Goal: Task Accomplishment & Management: Manage account settings

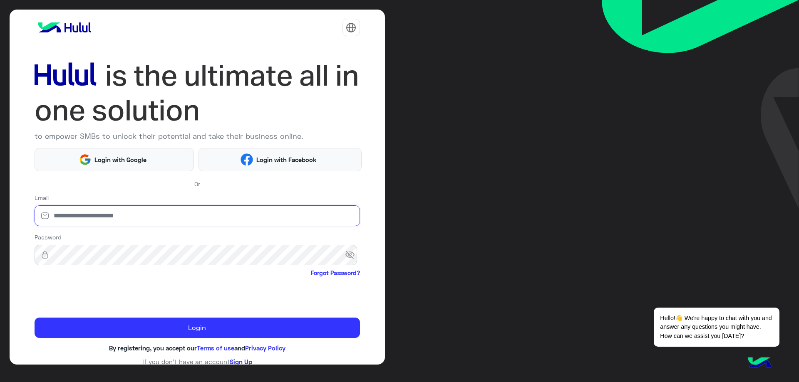
click at [129, 220] on input "email" at bounding box center [197, 216] width 325 height 21
type input "**********"
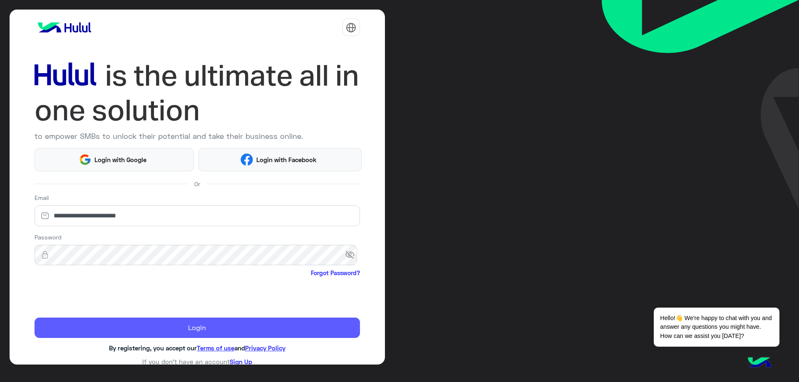
click at [128, 322] on button "Login" at bounding box center [197, 328] width 325 height 21
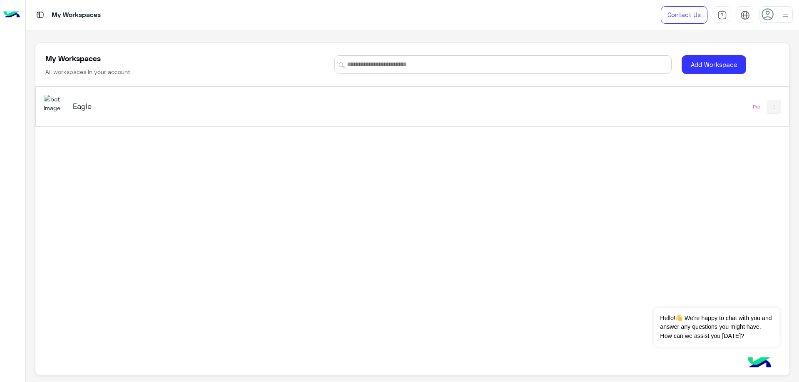
click at [114, 112] on div "Eagle" at bounding box center [205, 107] width 265 height 12
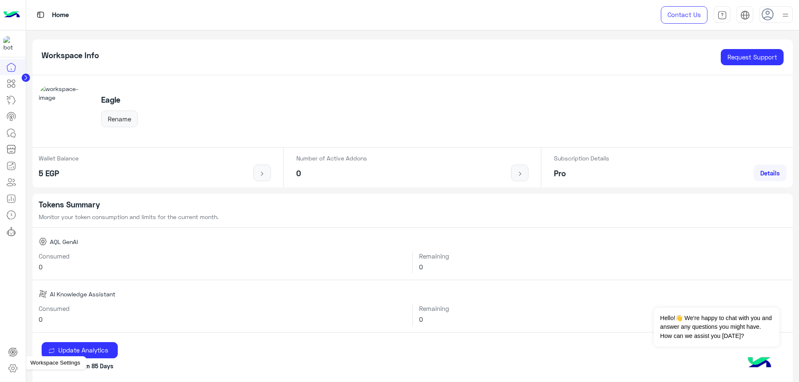
click at [14, 365] on icon at bounding box center [13, 369] width 8 height 8
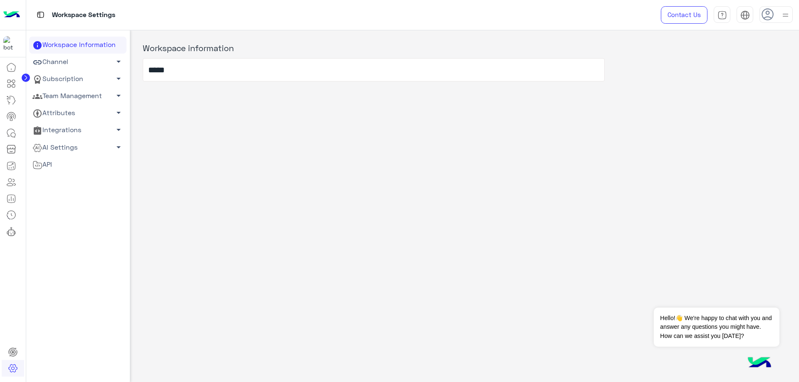
click at [72, 93] on link "Team Management arrow_drop_down" at bounding box center [77, 96] width 97 height 17
click at [72, 109] on link "Team Members" at bounding box center [77, 112] width 97 height 15
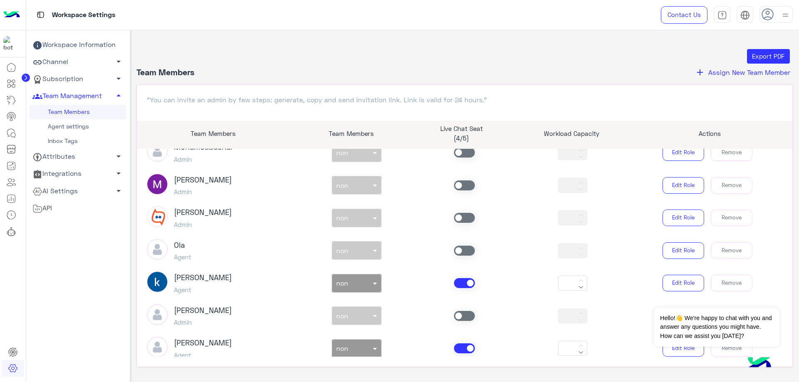
scroll to position [125, 0]
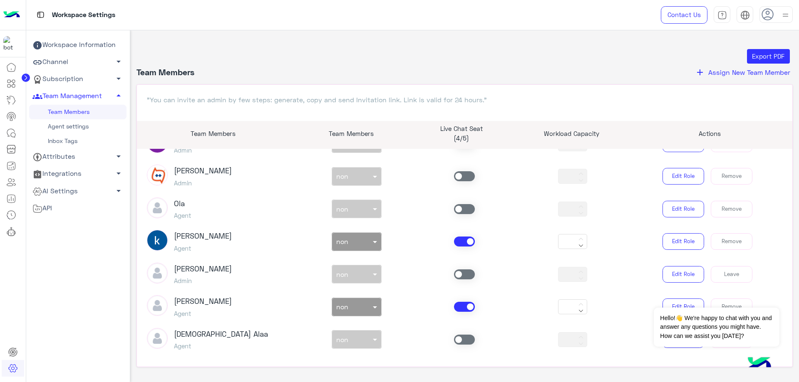
click at [460, 243] on span at bounding box center [464, 242] width 21 height 10
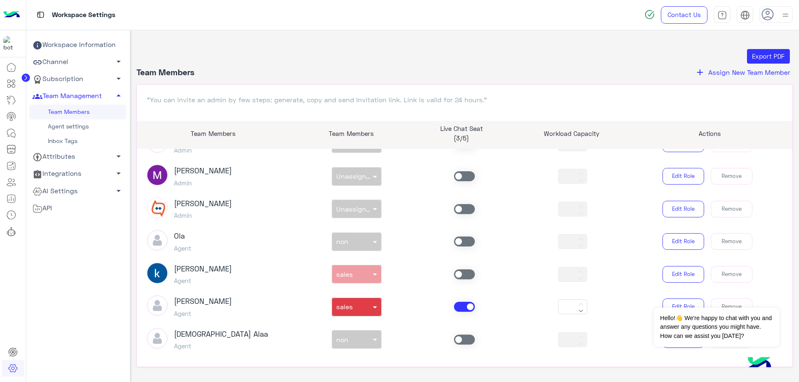
click at [463, 305] on span at bounding box center [464, 307] width 21 height 10
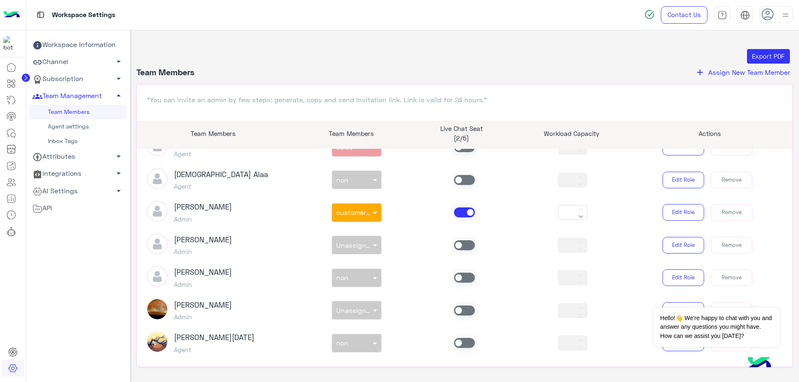
scroll to position [291, 0]
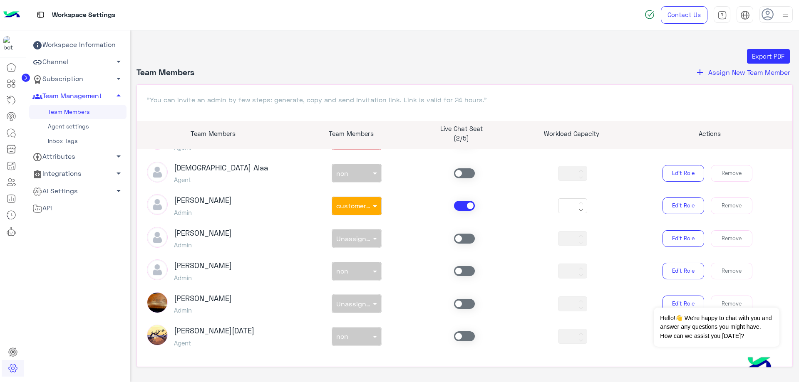
click at [457, 197] on div "[PERSON_NAME] Admin non × customer support *** Edit Role Remove" at bounding box center [465, 205] width 648 height 23
click at [460, 202] on span at bounding box center [464, 206] width 21 height 10
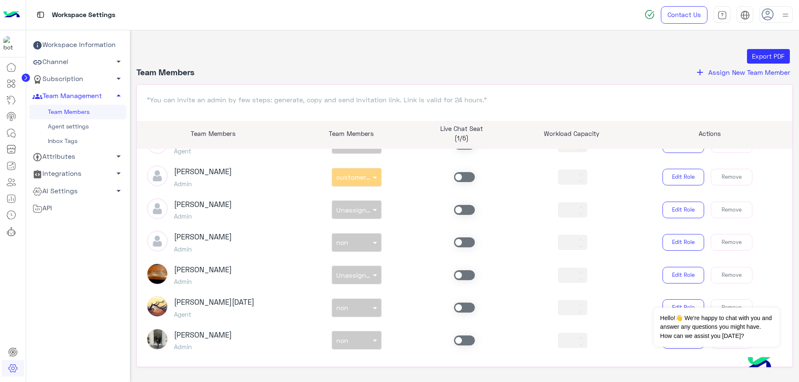
scroll to position [333, 0]
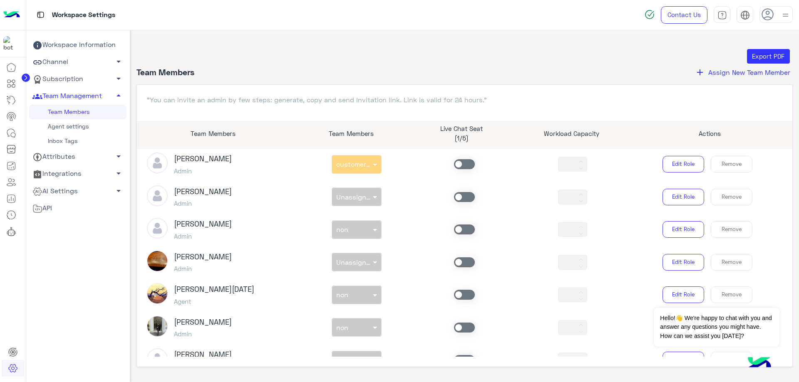
click at [458, 295] on span at bounding box center [464, 295] width 21 height 10
click at [358, 299] on div "non × non" at bounding box center [351, 295] width 39 height 8
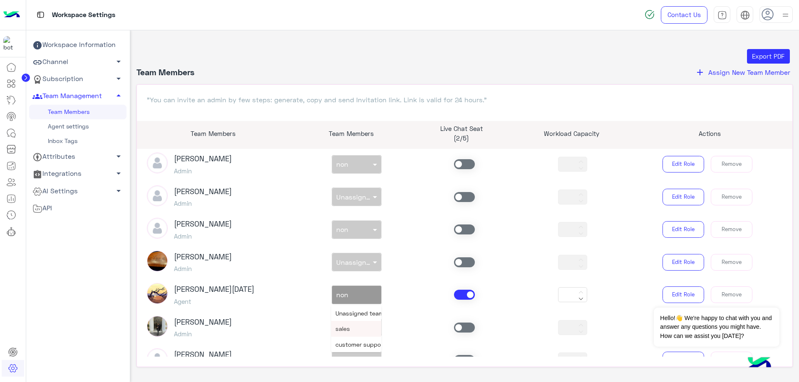
click at [345, 332] on span "sales" at bounding box center [342, 328] width 15 height 7
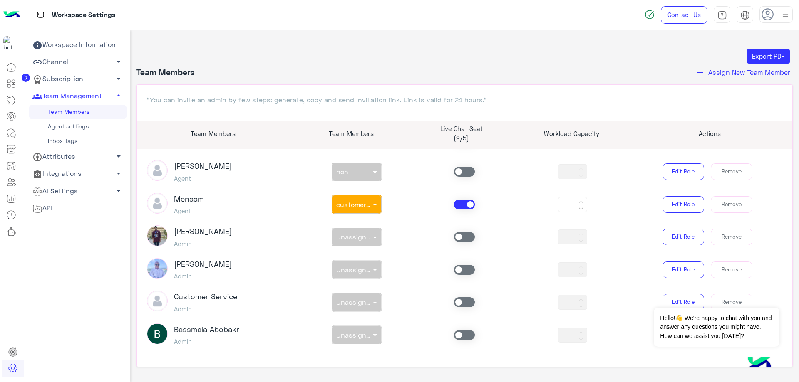
scroll to position [27, 0]
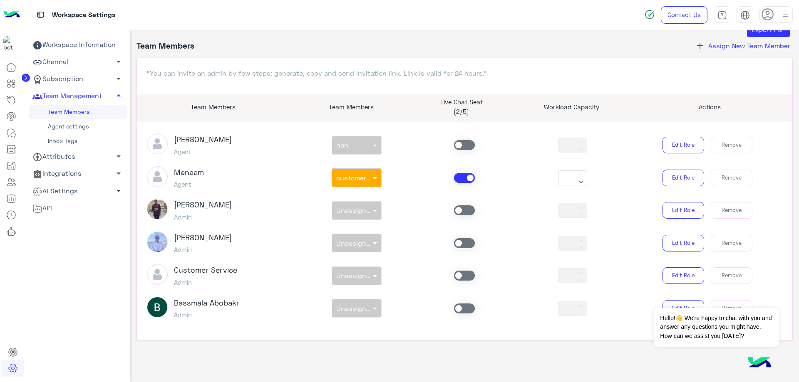
click at [468, 178] on span at bounding box center [464, 178] width 21 height 10
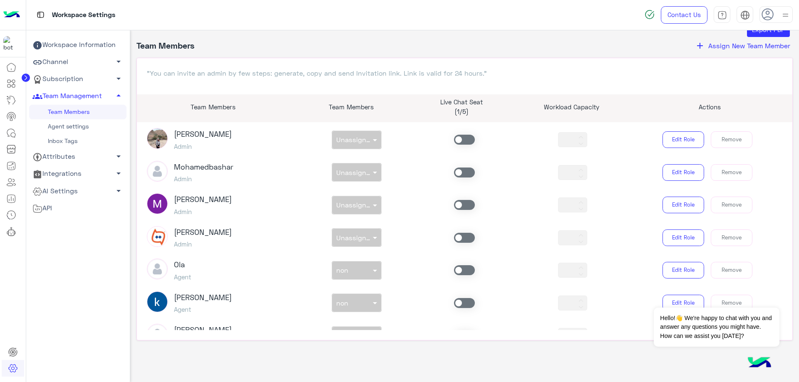
scroll to position [0, 0]
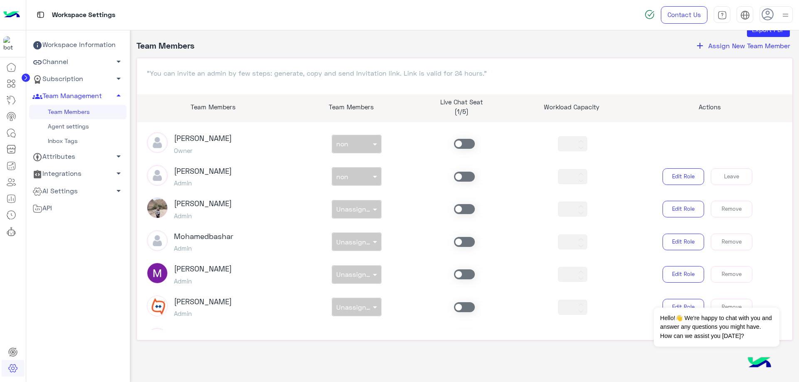
click at [460, 176] on span at bounding box center [464, 177] width 21 height 10
click at [359, 175] on div at bounding box center [356, 175] width 49 height 10
click at [359, 223] on span "customer support" at bounding box center [360, 226] width 50 height 7
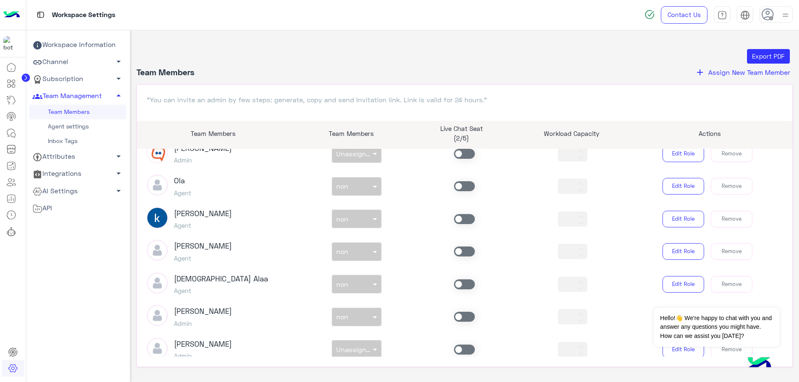
scroll to position [208, 0]
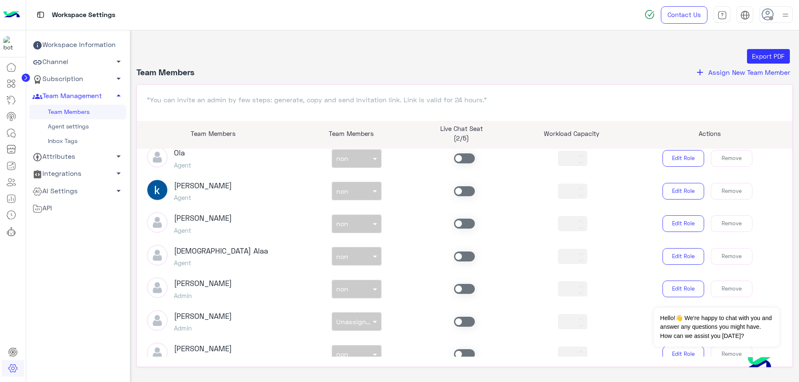
click at [454, 253] on label at bounding box center [464, 257] width 21 height 10
click at [349, 259] on div "non × non" at bounding box center [351, 257] width 39 height 8
click at [349, 304] on span "customer support" at bounding box center [360, 305] width 50 height 7
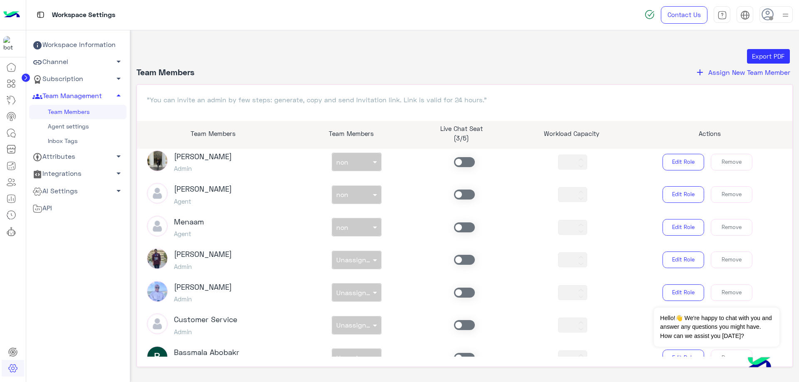
scroll to position [499, 0]
click at [458, 190] on span at bounding box center [464, 194] width 21 height 10
click at [359, 192] on div at bounding box center [356, 192] width 49 height 10
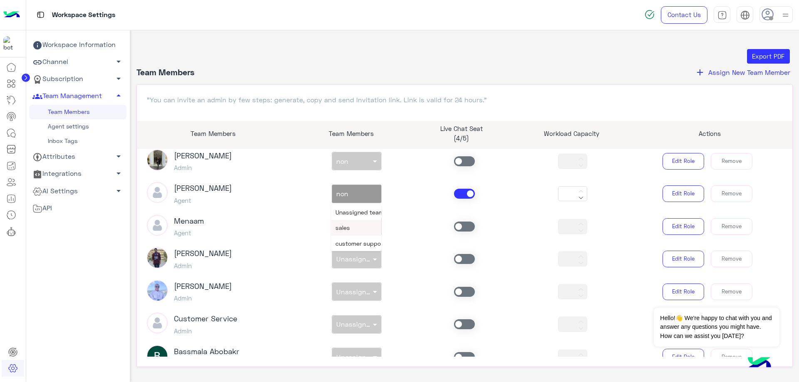
click at [348, 225] on div "sales" at bounding box center [356, 227] width 50 height 15
click at [4, 134] on link at bounding box center [11, 133] width 22 height 17
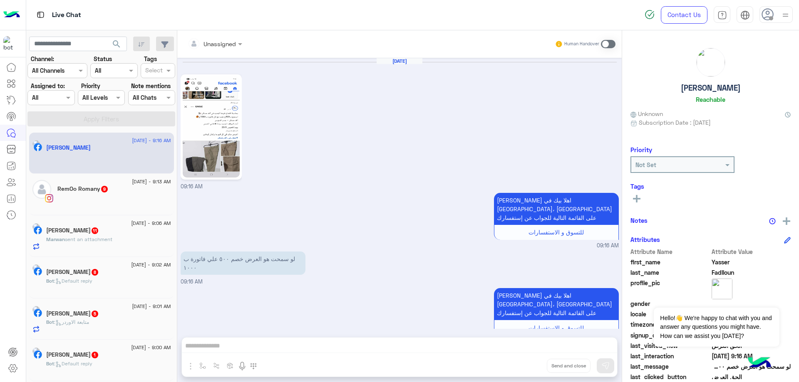
scroll to position [360, 0]
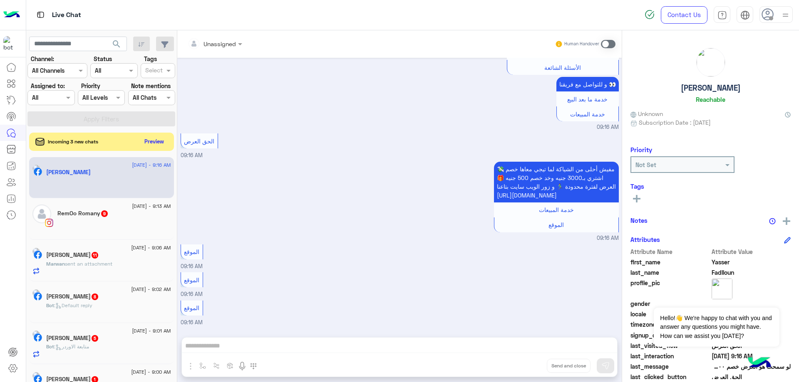
click at [62, 96] on div at bounding box center [51, 98] width 46 height 10
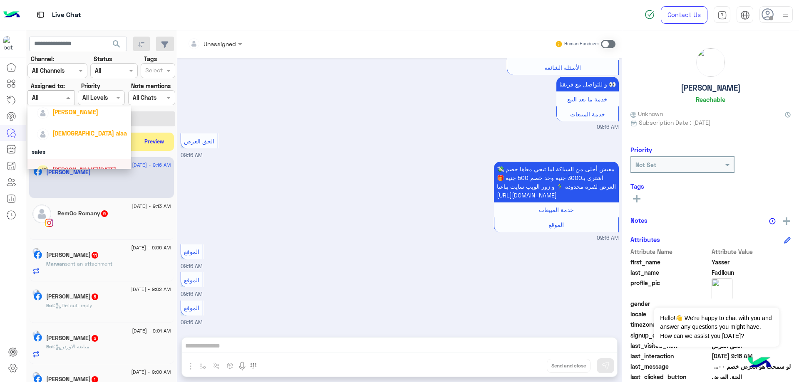
scroll to position [48, 0]
click at [77, 127] on div "[PERSON_NAME]" at bounding box center [82, 121] width 90 height 15
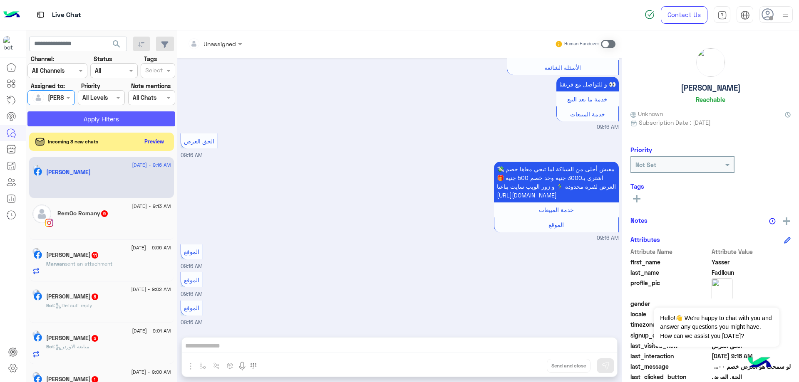
click at [142, 121] on button "Apply Filters" at bounding box center [101, 118] width 148 height 15
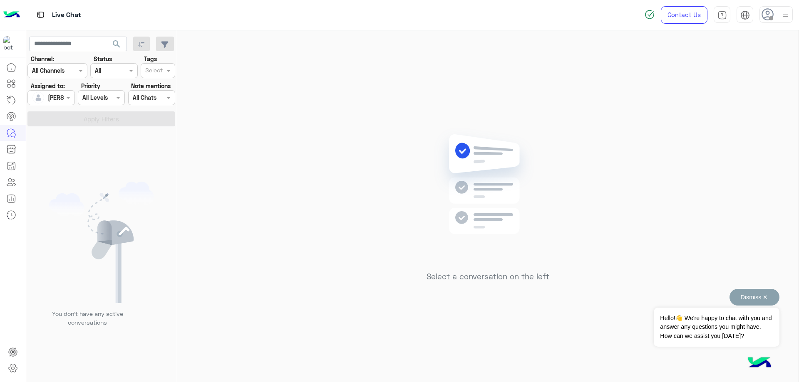
click at [766, 299] on button "Dismiss ✕" at bounding box center [754, 297] width 50 height 17
click at [296, 107] on div "Select a conversation on the left" at bounding box center [487, 207] width 621 height 355
